Goal: Task Accomplishment & Management: Manage account settings

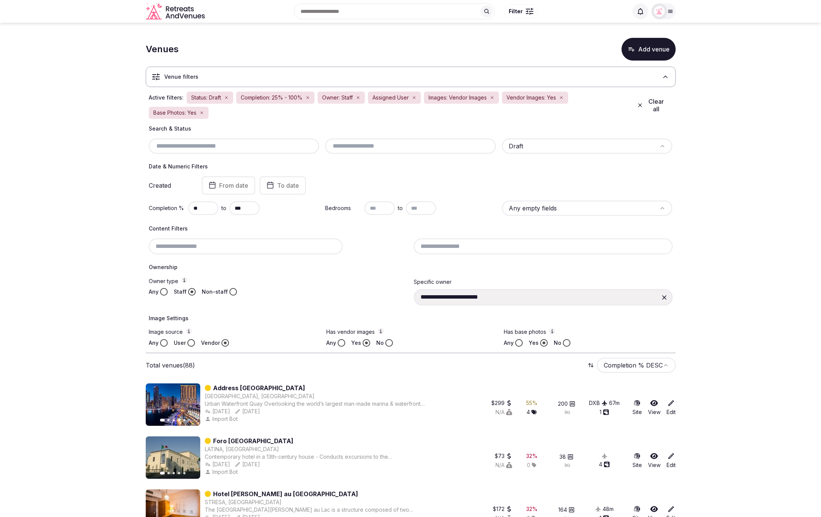
click at [234, 292] on button "Non-staff" at bounding box center [233, 292] width 8 height 8
click at [191, 291] on button "Staff" at bounding box center [192, 292] width 8 height 8
click at [661, 104] on button "Clear all" at bounding box center [652, 105] width 40 height 21
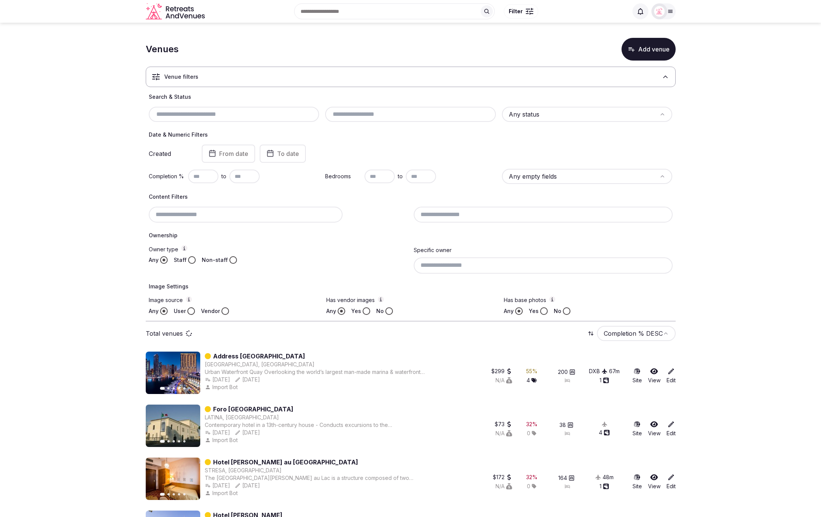
click at [506, 90] on div "Venue filters Search & Status Any status Date & Numeric Filters Created From da…" at bounding box center [411, 191] width 530 height 261
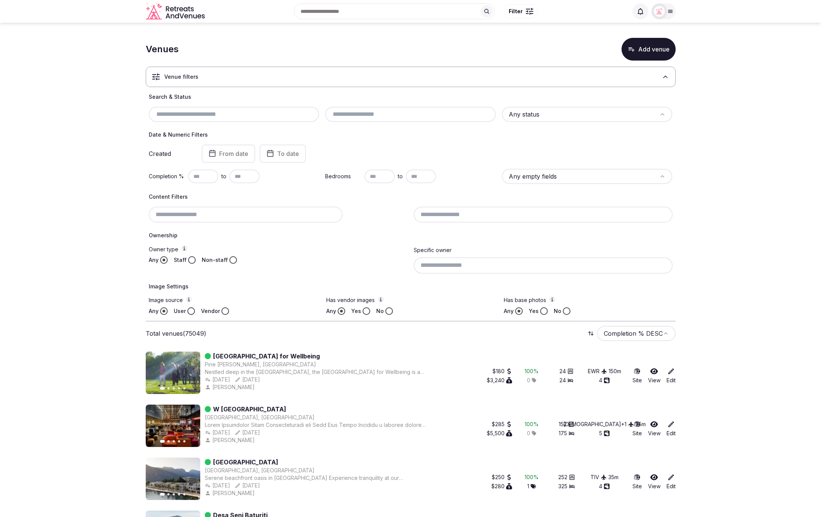
click at [199, 175] on input "text" at bounding box center [203, 177] width 30 height 14
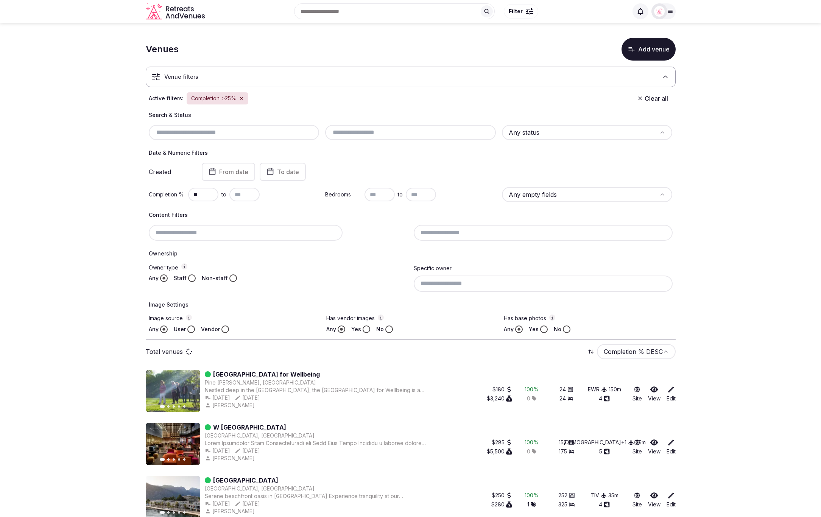
type input "**"
click at [236, 188] on input "text" at bounding box center [244, 195] width 30 height 14
type input "***"
click at [288, 207] on div "Search & Status Any status Date & Numeric Filters Created From date To date Com…" at bounding box center [411, 222] width 530 height 222
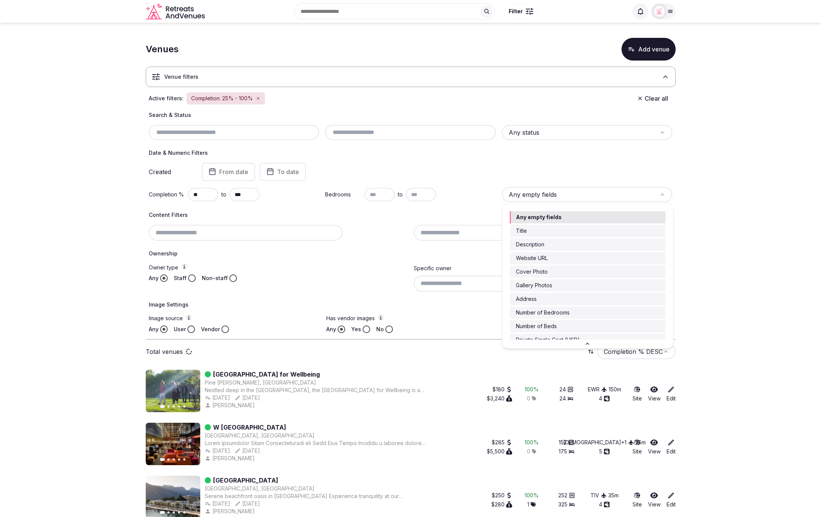
click at [605, 196] on html "Search Popular Destinations Toscana, Italy Riviera Maya, Mexico Indonesia, Bali…" at bounding box center [410, 258] width 821 height 517
drag, startPoint x: 366, startPoint y: 252, endPoint x: 392, endPoint y: 223, distance: 39.4
click at [374, 243] on html "Search Popular Destinations Toscana, Italy Riviera Maya, Mexico Indonesia, Bali…" at bounding box center [410, 258] width 821 height 517
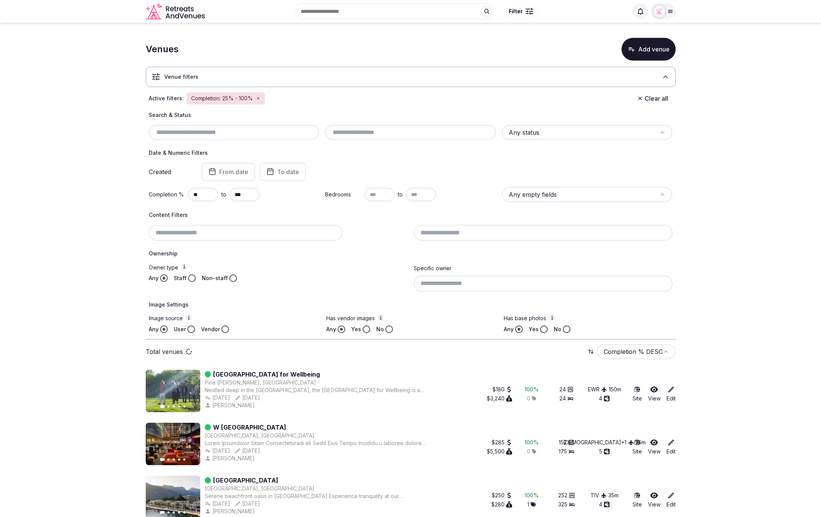
click at [566, 135] on html "Search Popular Destinations Toscana, Italy Riviera Maya, Mexico Indonesia, Bali…" at bounding box center [410, 258] width 821 height 517
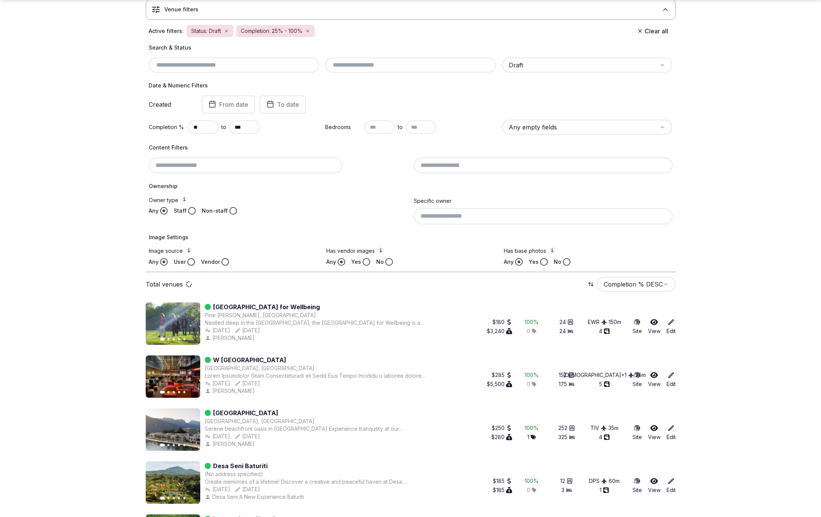
scroll to position [92, 0]
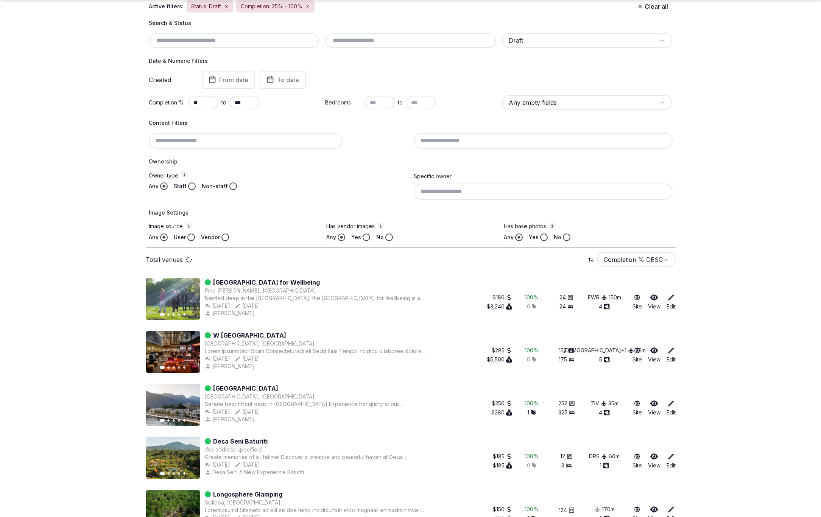
click at [543, 235] on button "Yes" at bounding box center [544, 237] width 8 height 8
click at [367, 236] on button "Yes" at bounding box center [367, 237] width 8 height 8
click at [224, 238] on button "Vendor" at bounding box center [225, 237] width 8 height 8
click at [191, 187] on button "Staff" at bounding box center [192, 186] width 8 height 8
click at [455, 196] on input at bounding box center [543, 192] width 259 height 16
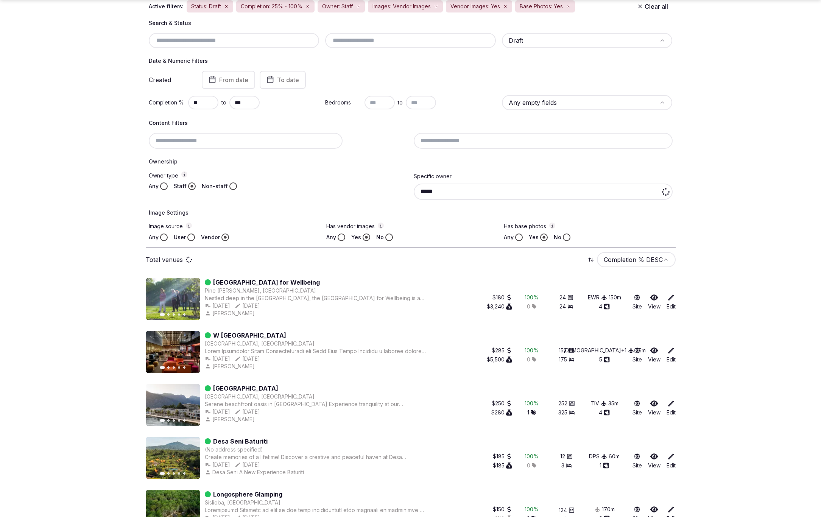
type input "******"
drag, startPoint x: 449, startPoint y: 191, endPoint x: 413, endPoint y: 190, distance: 36.0
click at [413, 190] on div "Owner type Any Staff Non-staff Specific owner ******" at bounding box center [411, 185] width 524 height 28
click at [380, 194] on div "Owner type Any Staff Non-staff" at bounding box center [278, 185] width 259 height 28
click at [565, 237] on button "No" at bounding box center [567, 237] width 8 height 8
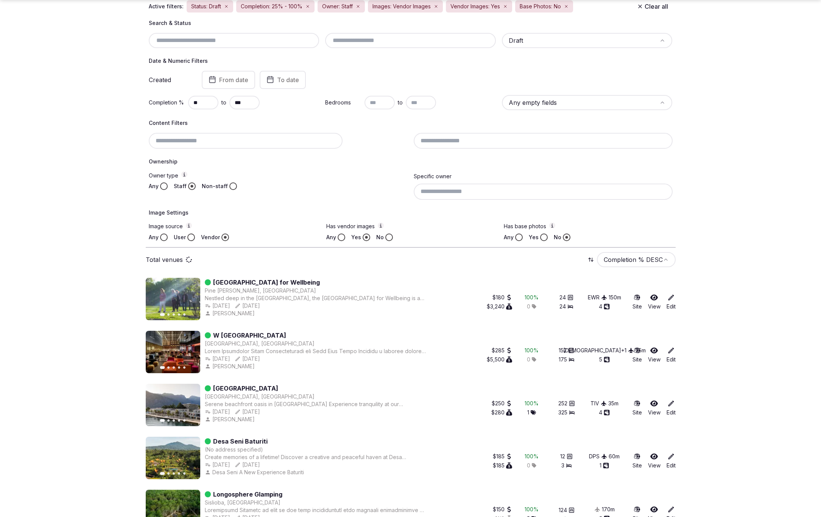
click at [516, 235] on button "Any" at bounding box center [519, 237] width 8 height 8
click at [336, 235] on div "Any" at bounding box center [335, 237] width 19 height 8
click at [345, 237] on div "Any Yes No" at bounding box center [410, 237] width 168 height 8
click at [343, 237] on button "Any" at bounding box center [342, 237] width 8 height 8
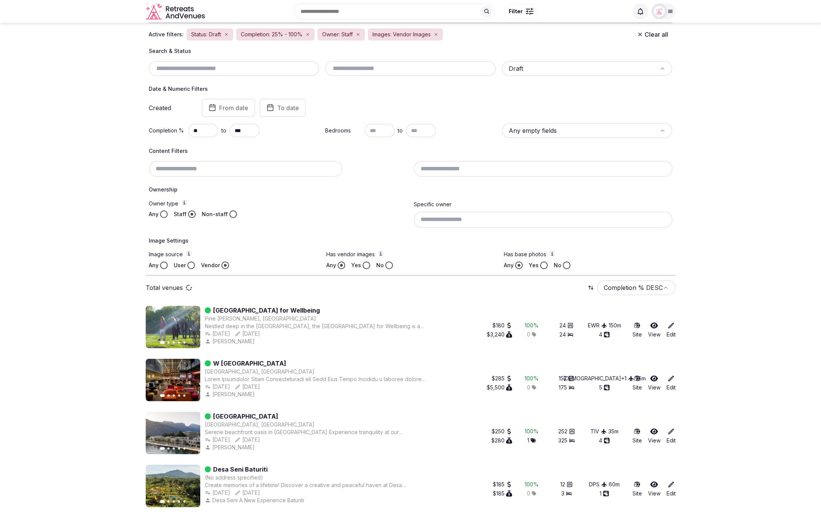
scroll to position [36, 0]
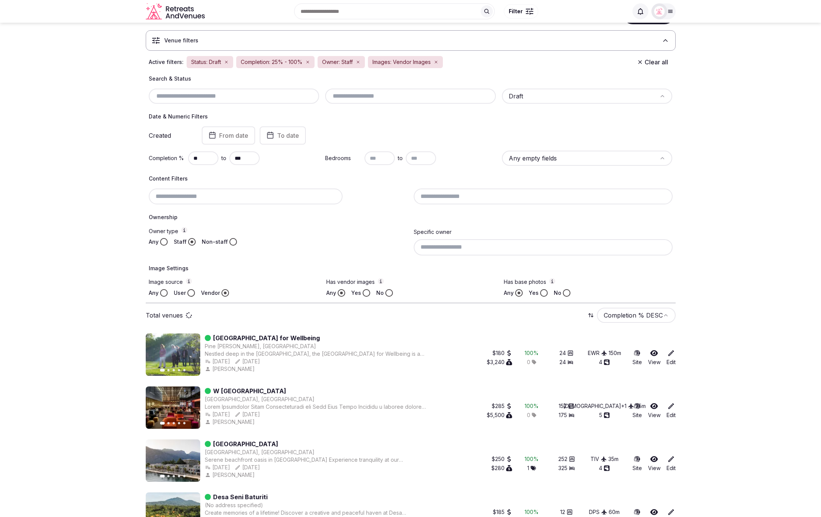
click at [163, 241] on button "Any" at bounding box center [164, 242] width 8 height 8
click at [162, 294] on button "Any" at bounding box center [164, 293] width 8 height 8
click at [361, 258] on div "Search & Status Draft Date & Numeric Filters Created From date To date Completi…" at bounding box center [411, 186] width 530 height 222
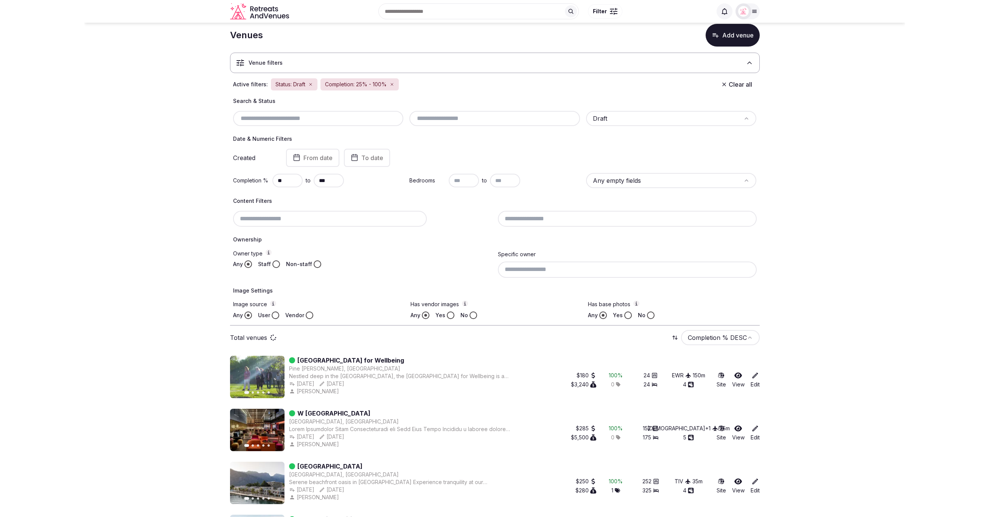
scroll to position [0, 0]
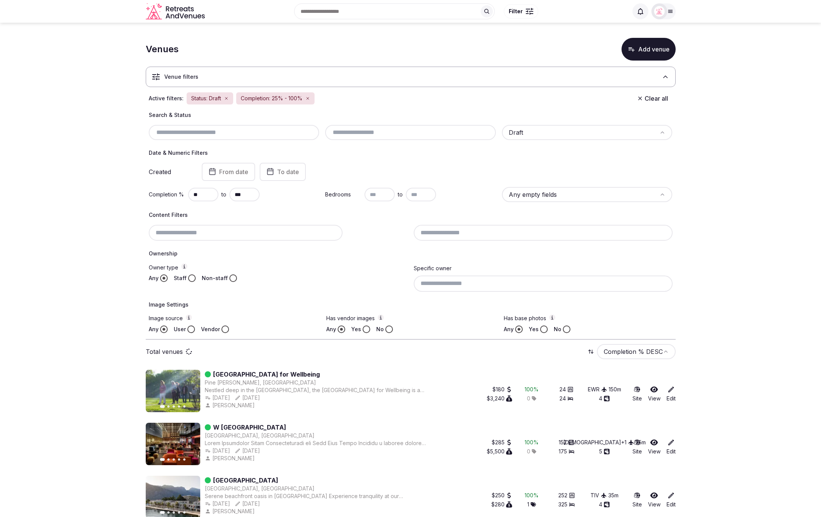
click at [308, 96] on icon "button" at bounding box center [307, 98] width 5 height 5
drag, startPoint x: 225, startPoint y: 97, endPoint x: 244, endPoint y: 108, distance: 22.5
click at [225, 97] on icon "button" at bounding box center [226, 98] width 2 height 2
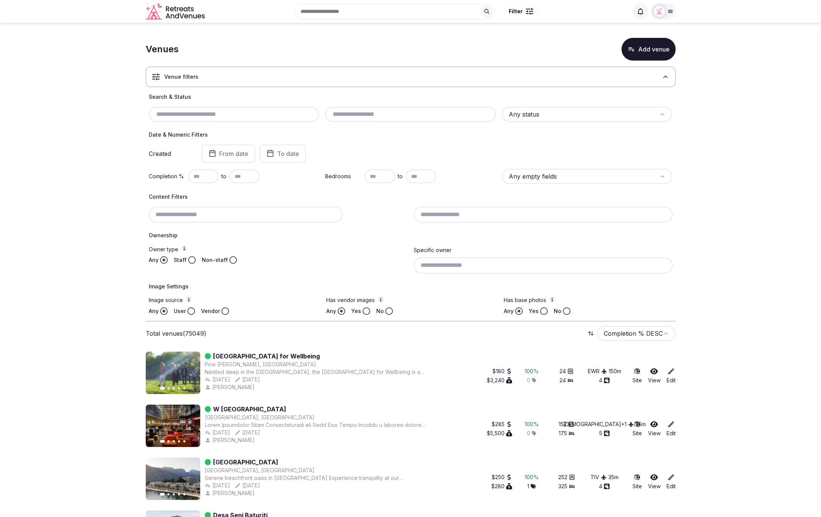
click at [316, 249] on label "Owner type" at bounding box center [278, 249] width 259 height 8
click at [187, 249] on button "Owner type" at bounding box center [184, 248] width 6 height 6
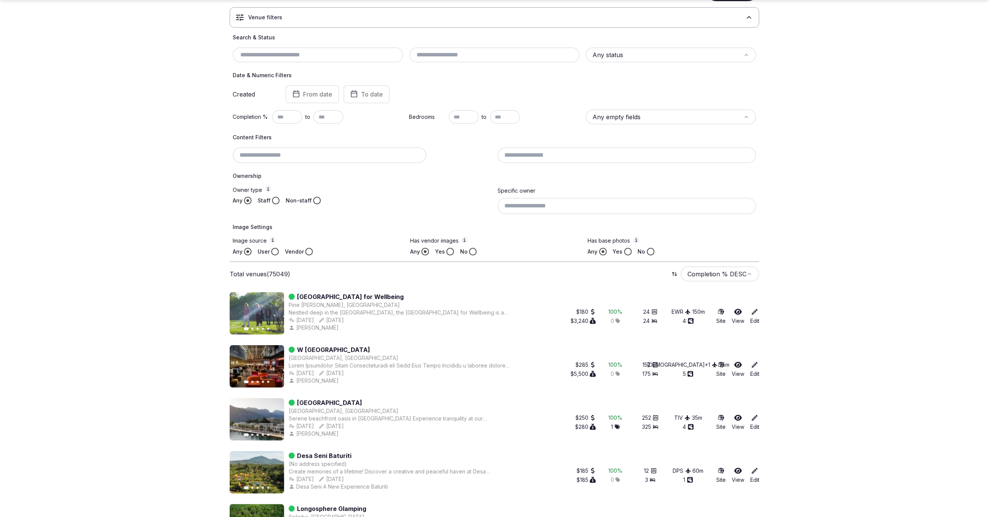
scroll to position [56, 0]
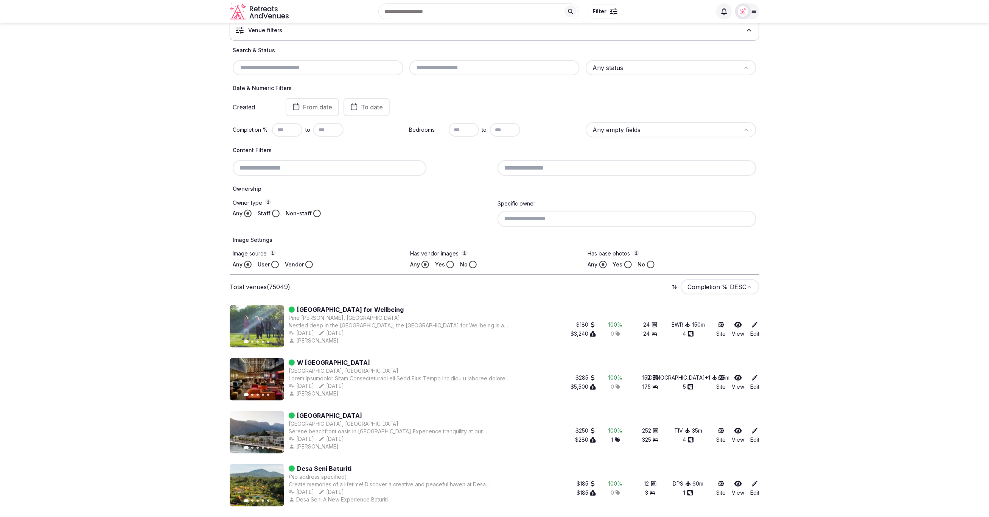
scroll to position [25, 0]
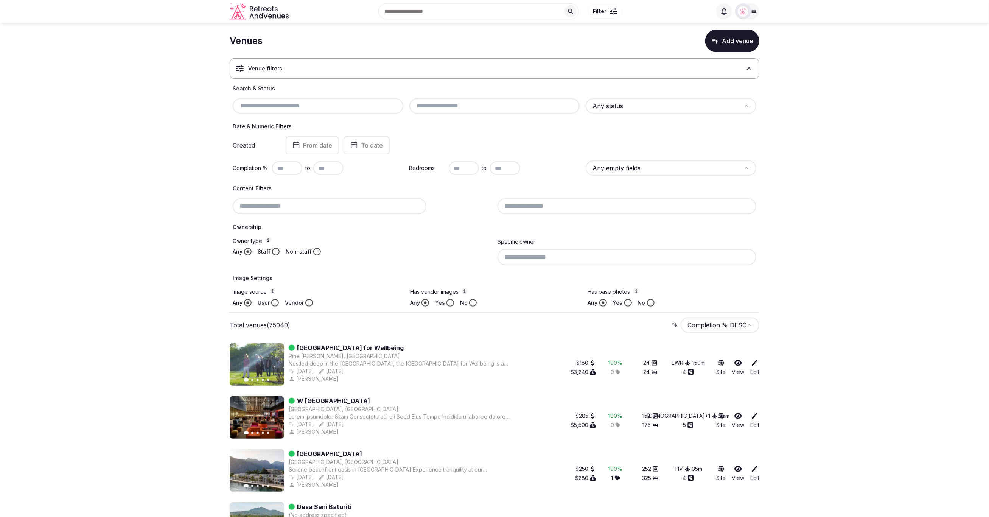
scroll to position [2, 0]
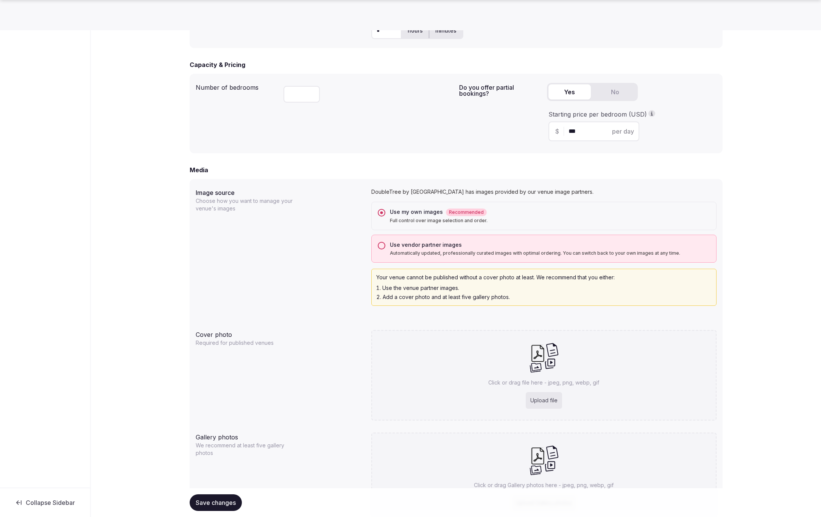
scroll to position [478, 0]
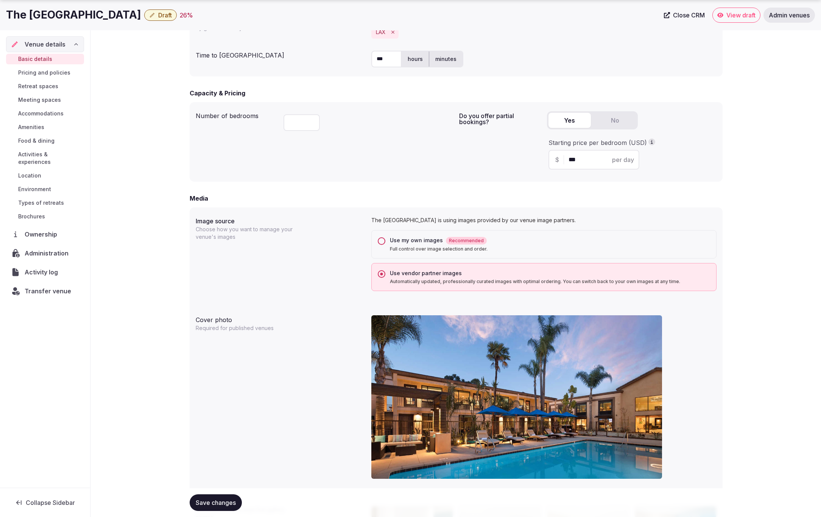
scroll to position [450, 0]
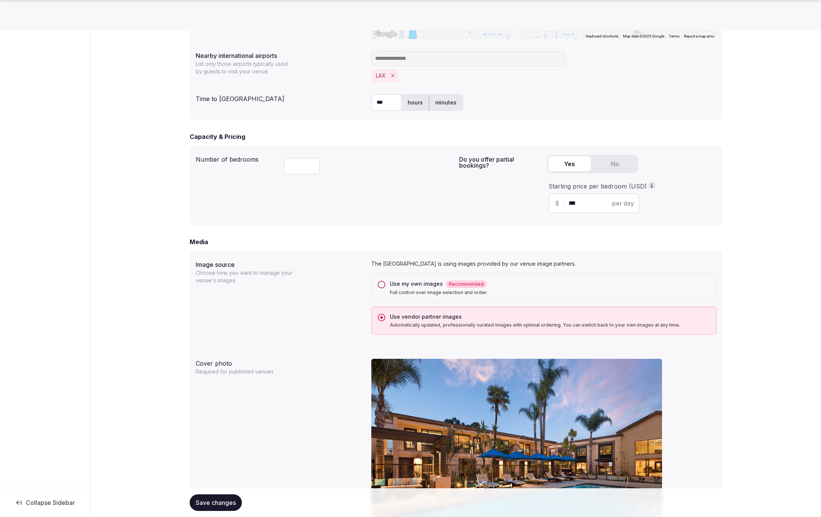
scroll to position [406, 0]
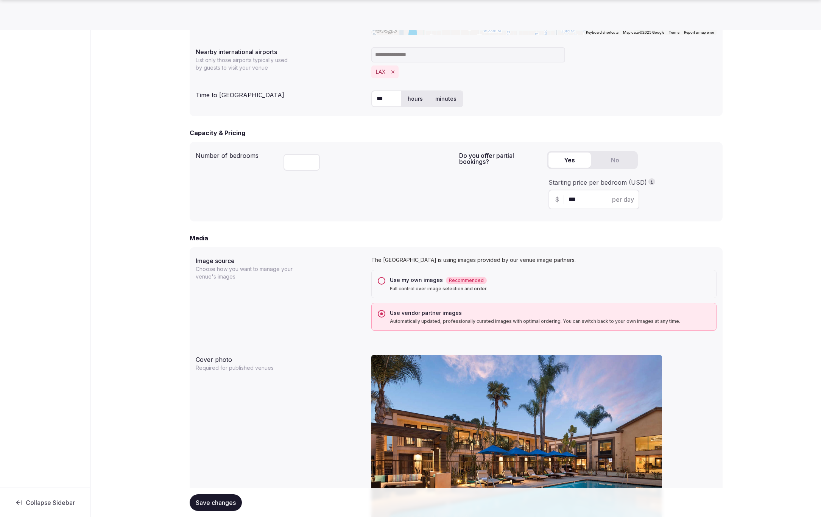
click at [383, 280] on button "Use my own images Recommended Full control over image selection and order." at bounding box center [382, 281] width 8 height 8
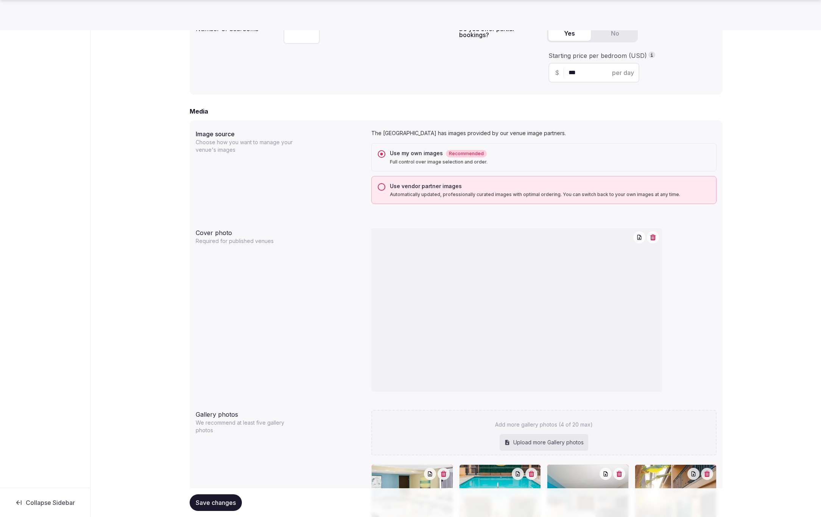
scroll to position [616, 0]
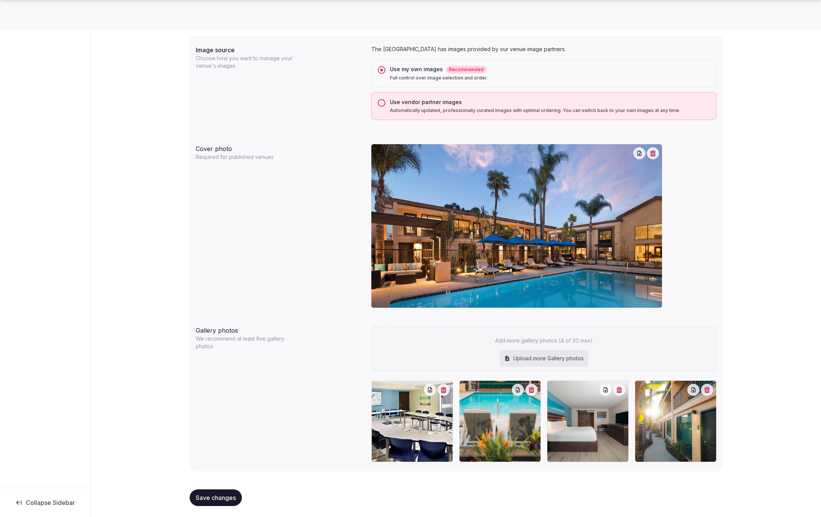
click at [211, 498] on span "Save changes" at bounding box center [216, 498] width 40 height 8
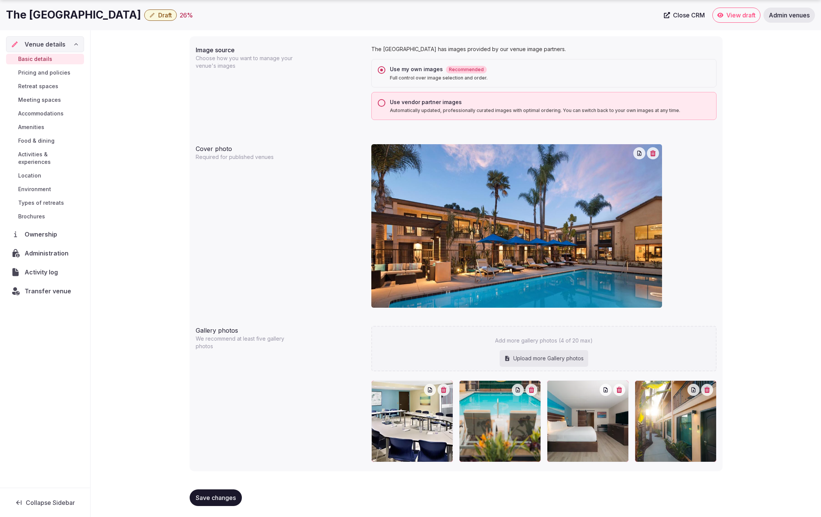
click at [220, 496] on span "Save changes" at bounding box center [216, 498] width 40 height 8
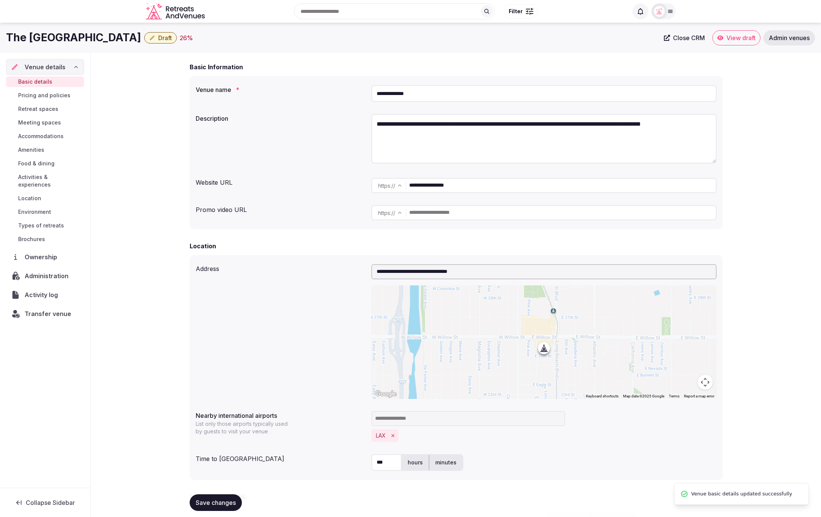
scroll to position [0, 0]
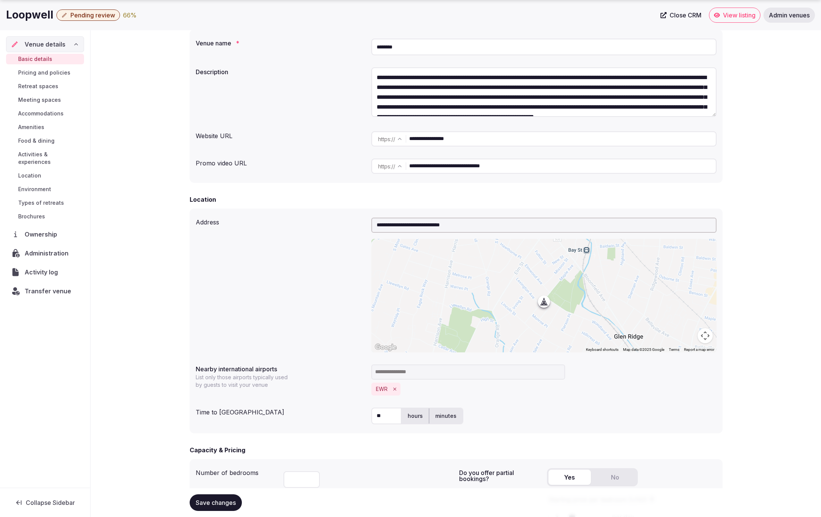
scroll to position [88, 0]
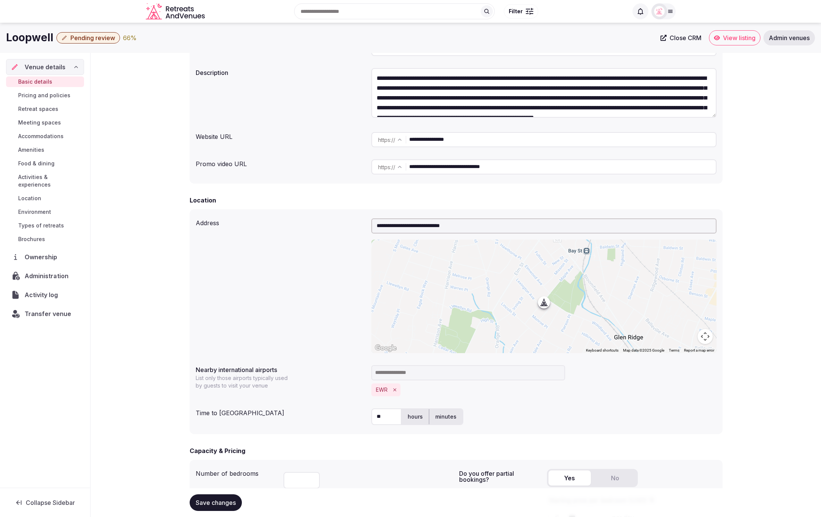
click at [35, 271] on span "Administration" at bounding box center [48, 275] width 47 height 9
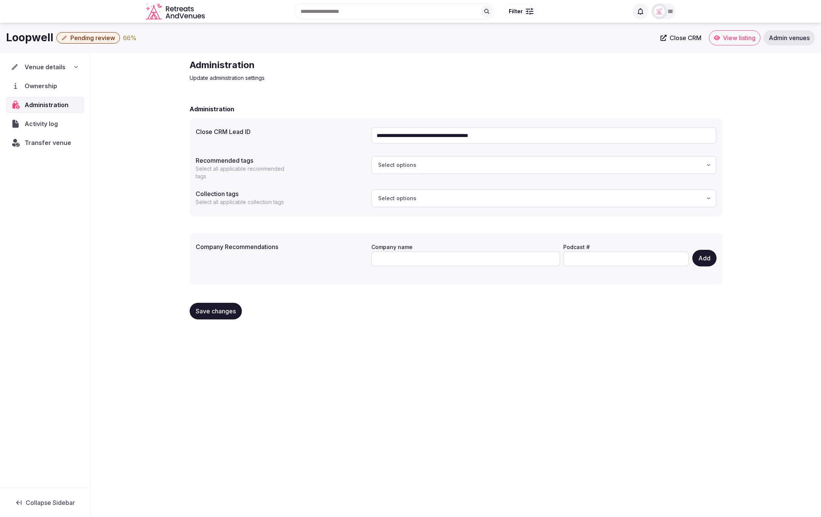
drag, startPoint x: 537, startPoint y: 132, endPoint x: 526, endPoint y: 134, distance: 11.2
click at [526, 134] on input "**********" at bounding box center [543, 135] width 345 height 17
click at [33, 139] on span "Transfer venue" at bounding box center [48, 142] width 46 height 9
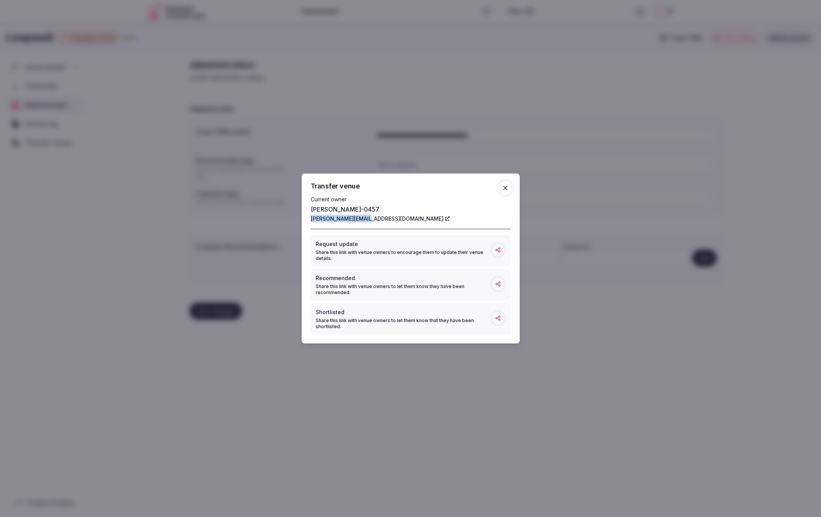
drag, startPoint x: 308, startPoint y: 220, endPoint x: 367, endPoint y: 221, distance: 58.3
click at [367, 221] on div "Transfer venue Current owner sean-0457 sean@loopwithus.com Request update Share…" at bounding box center [411, 259] width 218 height 170
copy link "sean@loopwithus.com"
click at [507, 188] on icon "button" at bounding box center [505, 188] width 8 height 8
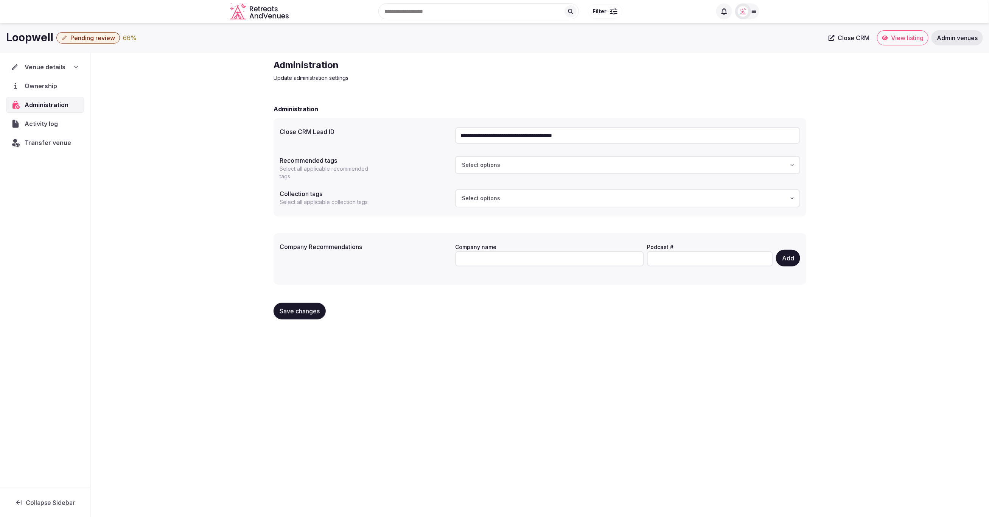
click at [68, 64] on div "Venue details" at bounding box center [45, 66] width 68 height 9
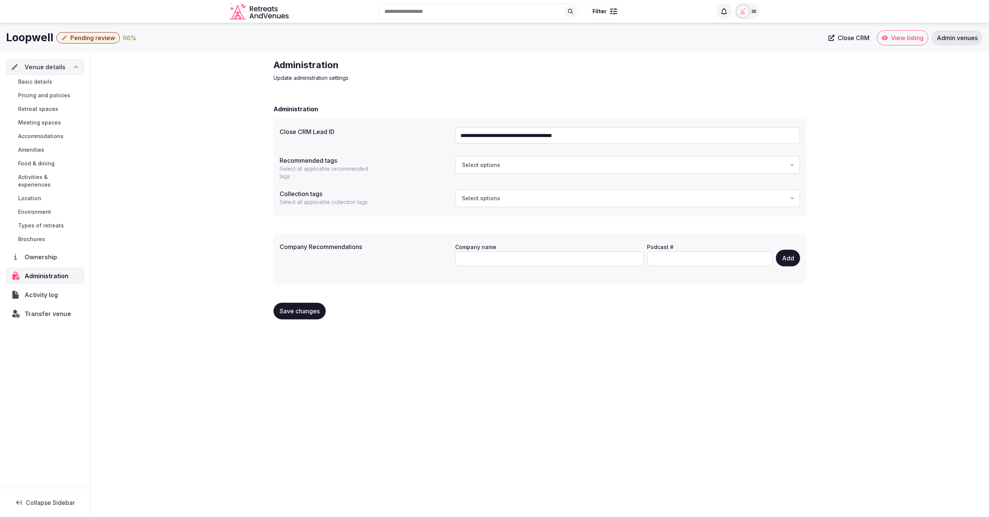
click at [47, 82] on span "Basic details" at bounding box center [35, 82] width 34 height 8
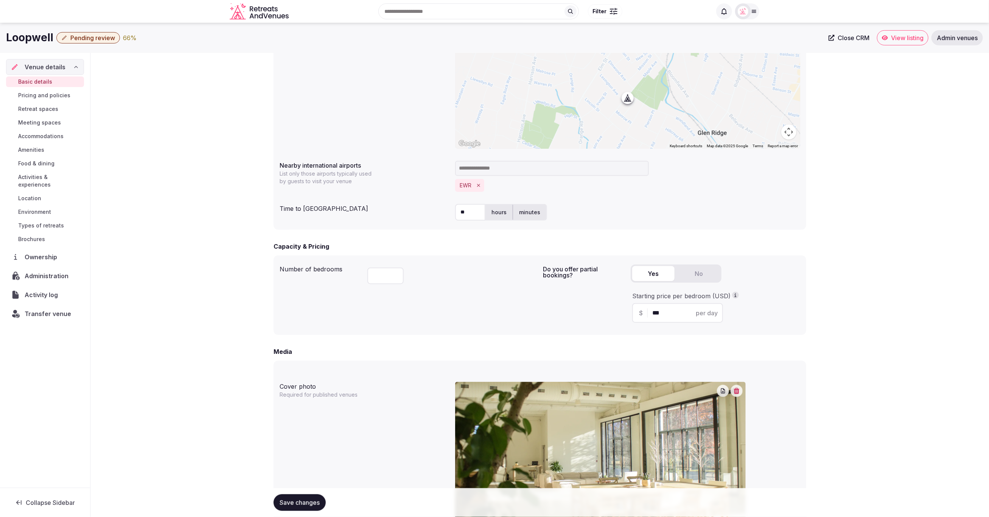
scroll to position [273, 0]
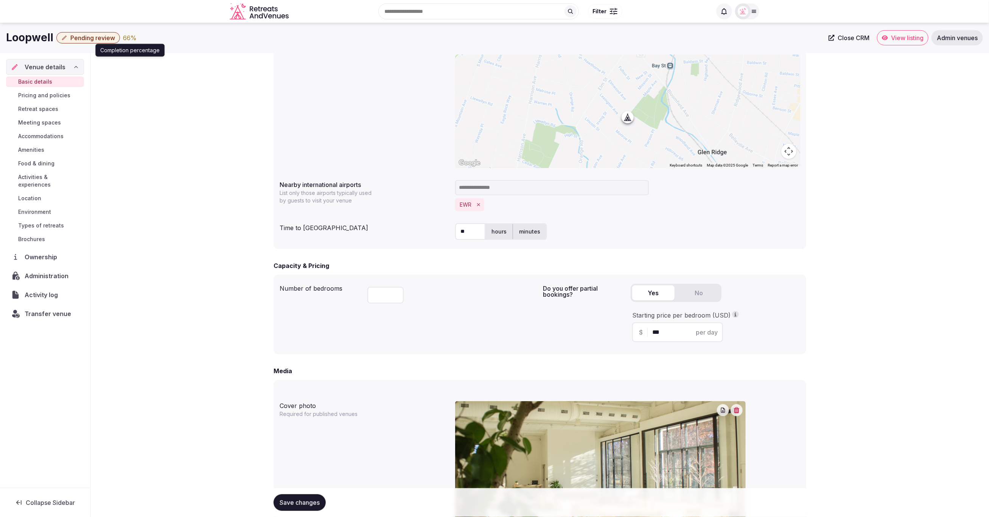
click at [129, 39] on div "66 %" at bounding box center [130, 37] width 14 height 9
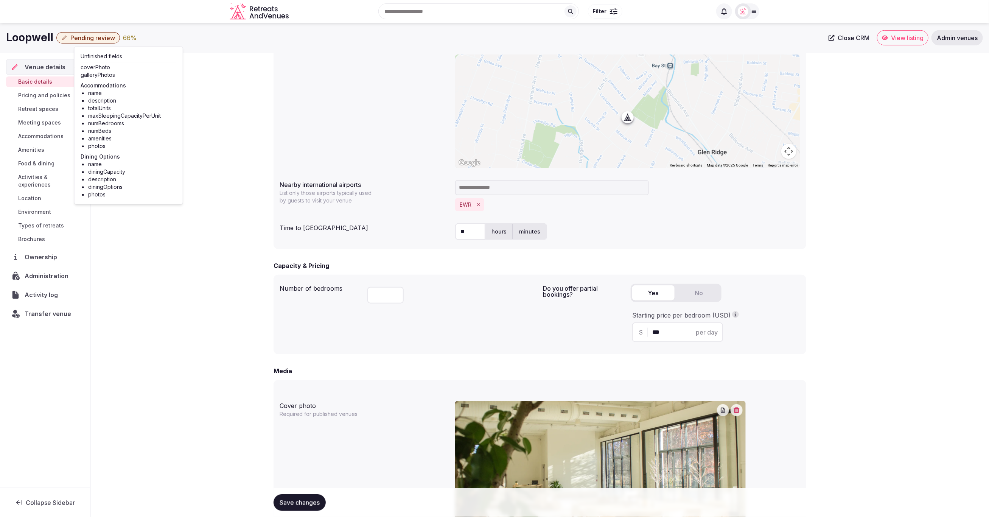
click at [208, 100] on div "**********" at bounding box center [540, 365] width 898 height 1170
click at [27, 120] on span "Meeting spaces" at bounding box center [39, 123] width 43 height 8
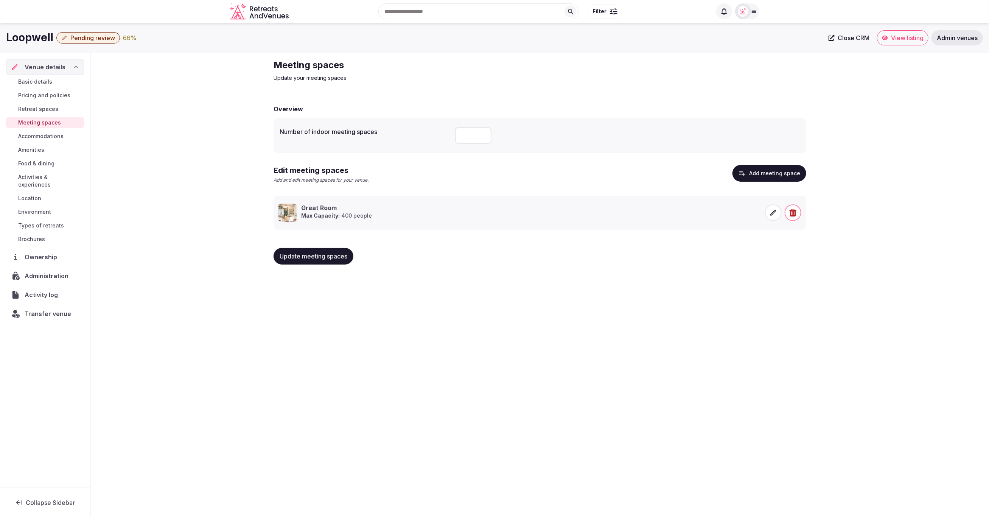
click at [37, 137] on span "Accommodations" at bounding box center [40, 136] width 45 height 8
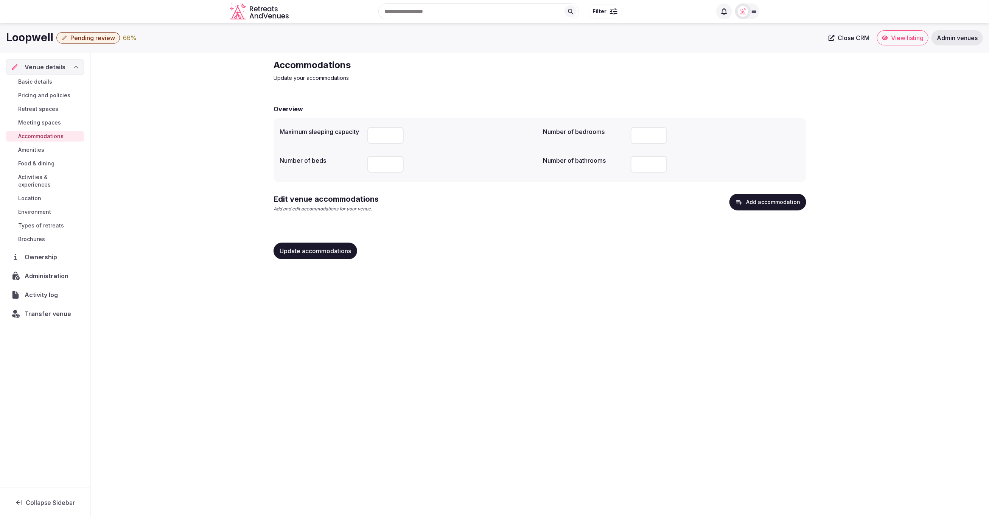
drag, startPoint x: 161, startPoint y: 174, endPoint x: 269, endPoint y: 62, distance: 155.7
click at [166, 171] on div "Accommodations Update your accommodations Overview Maximum sleeping capacity **…" at bounding box center [540, 162] width 898 height 218
copy span "View listing"
click at [101, 35] on span "Pending review" at bounding box center [92, 38] width 45 height 8
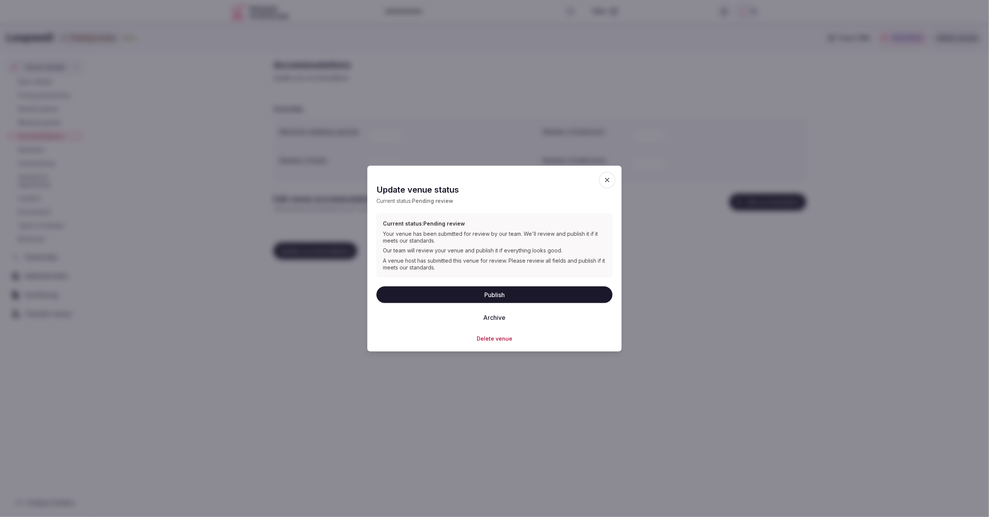
click at [521, 289] on button "Publish" at bounding box center [495, 294] width 236 height 17
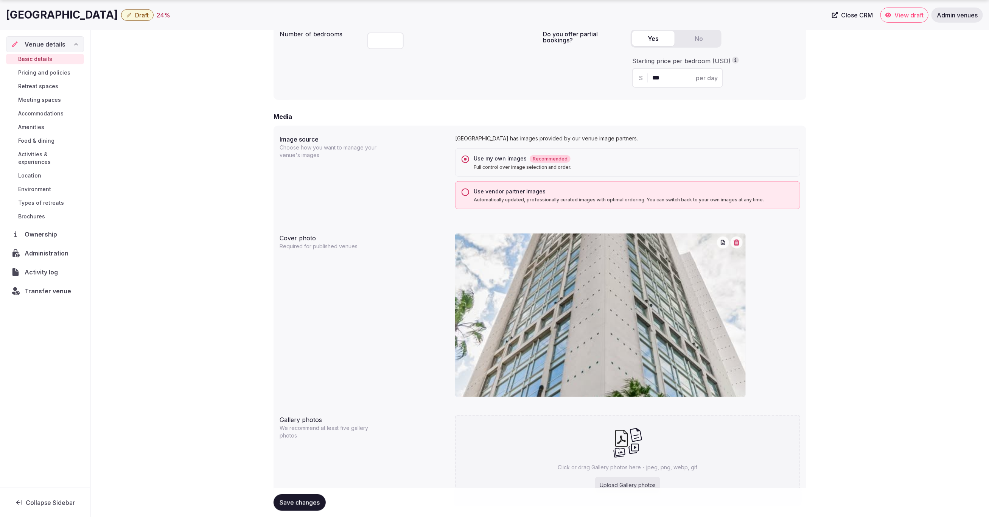
scroll to position [529, 0]
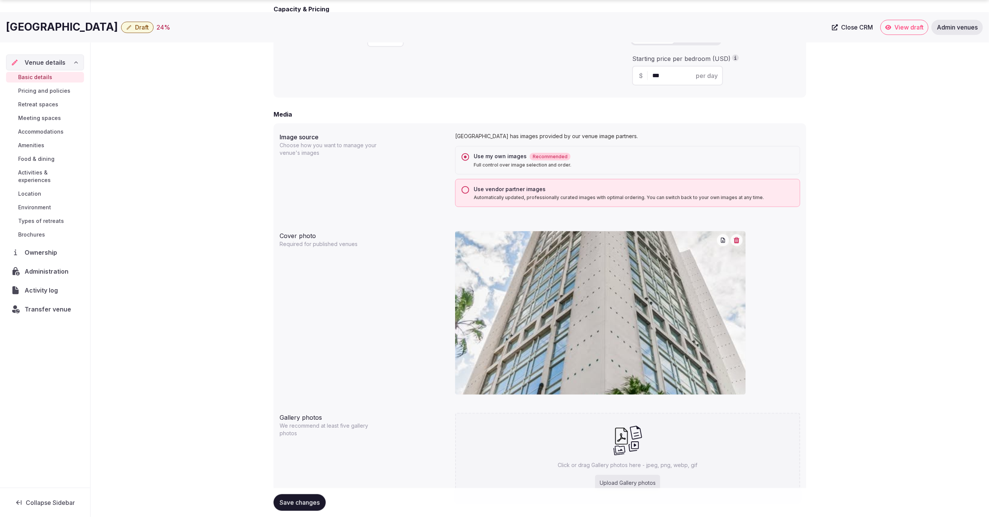
click at [820, 185] on div "**********" at bounding box center [540, 42] width 898 height 1036
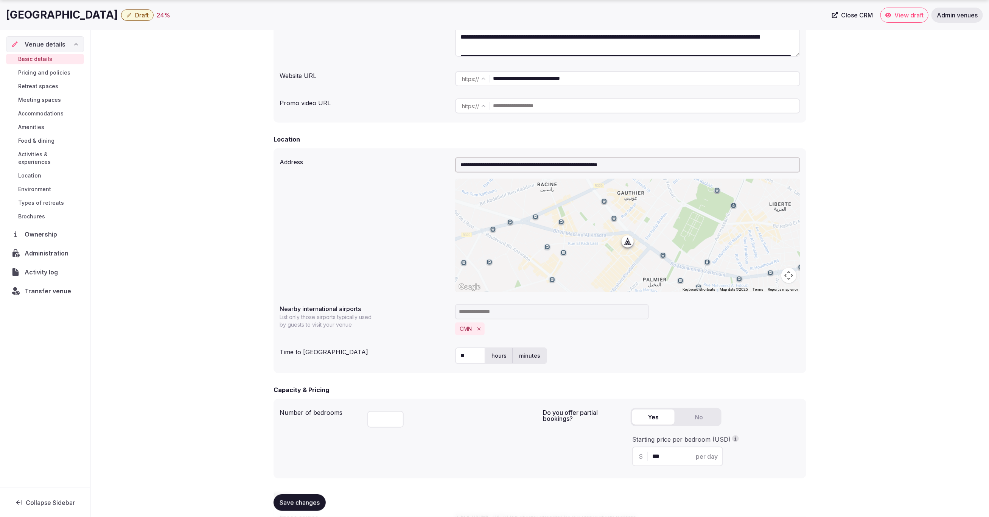
scroll to position [152, 0]
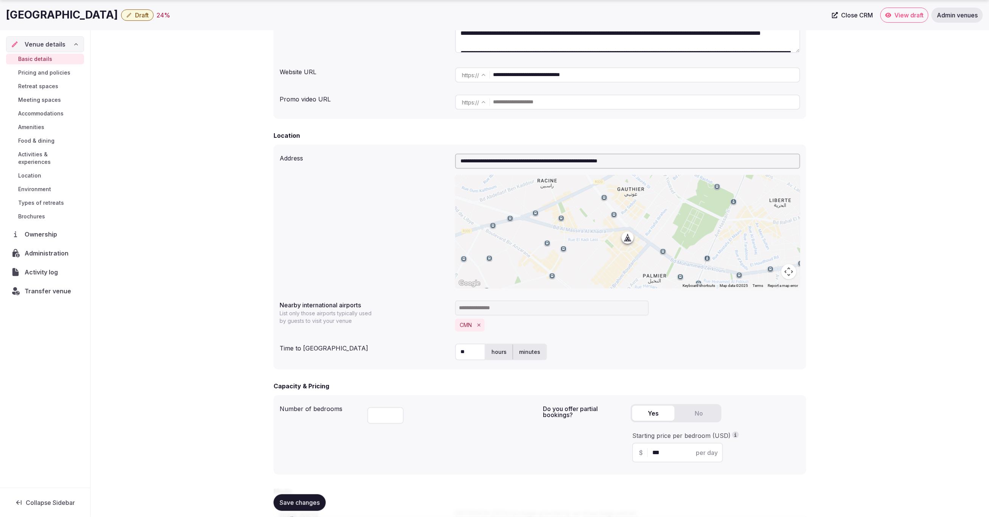
click at [820, 330] on div "**********" at bounding box center [540, 418] width 898 height 1036
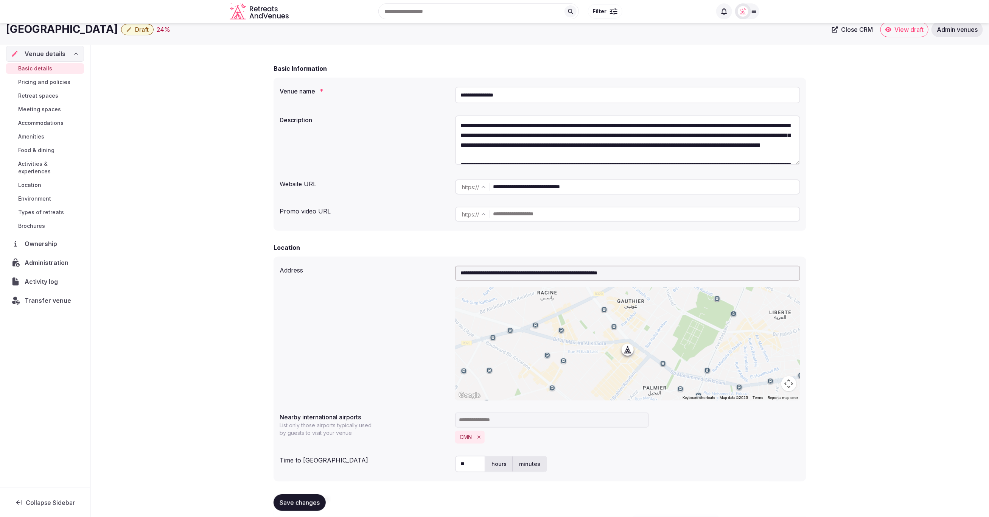
scroll to position [0, 0]
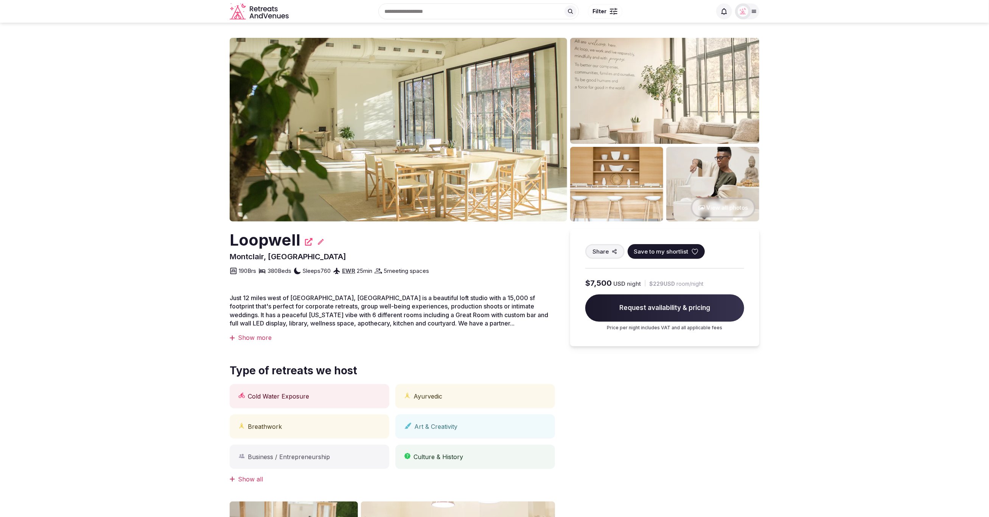
click at [132, 82] on section "View all photos Loopwell Montclair, [GEOGRAPHIC_DATA] Share Save to my shortlis…" at bounding box center [494, 423] width 989 height 800
